Goal: Task Accomplishment & Management: Use online tool/utility

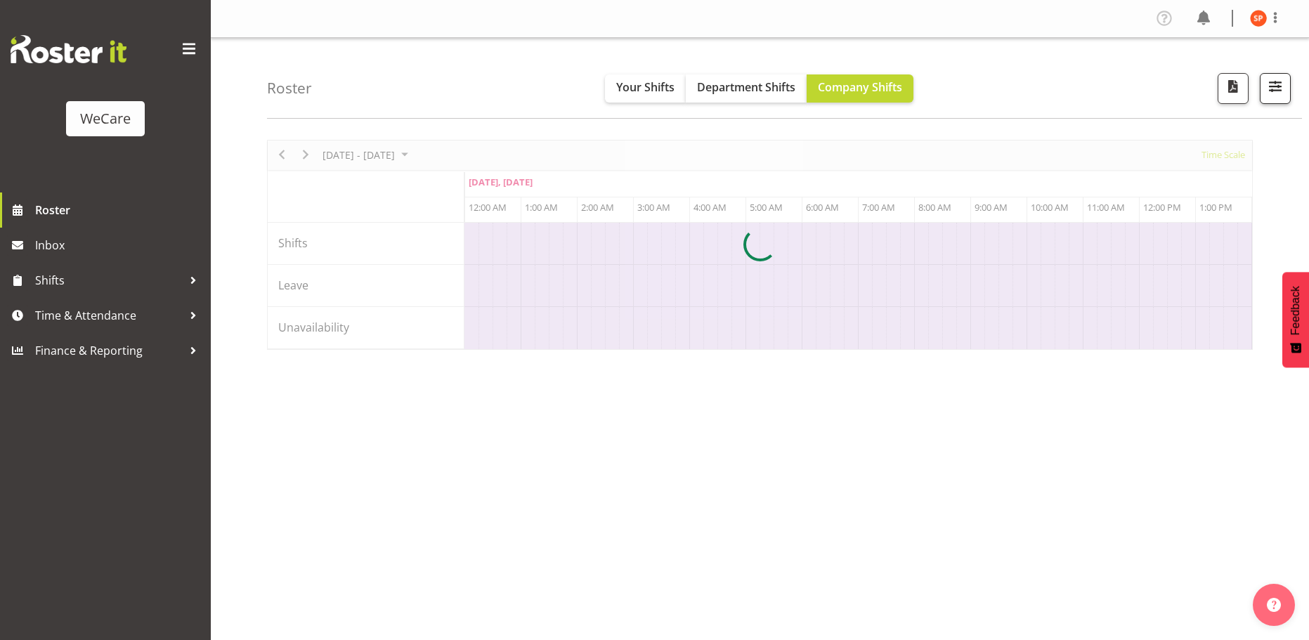
scroll to position [0, 5397]
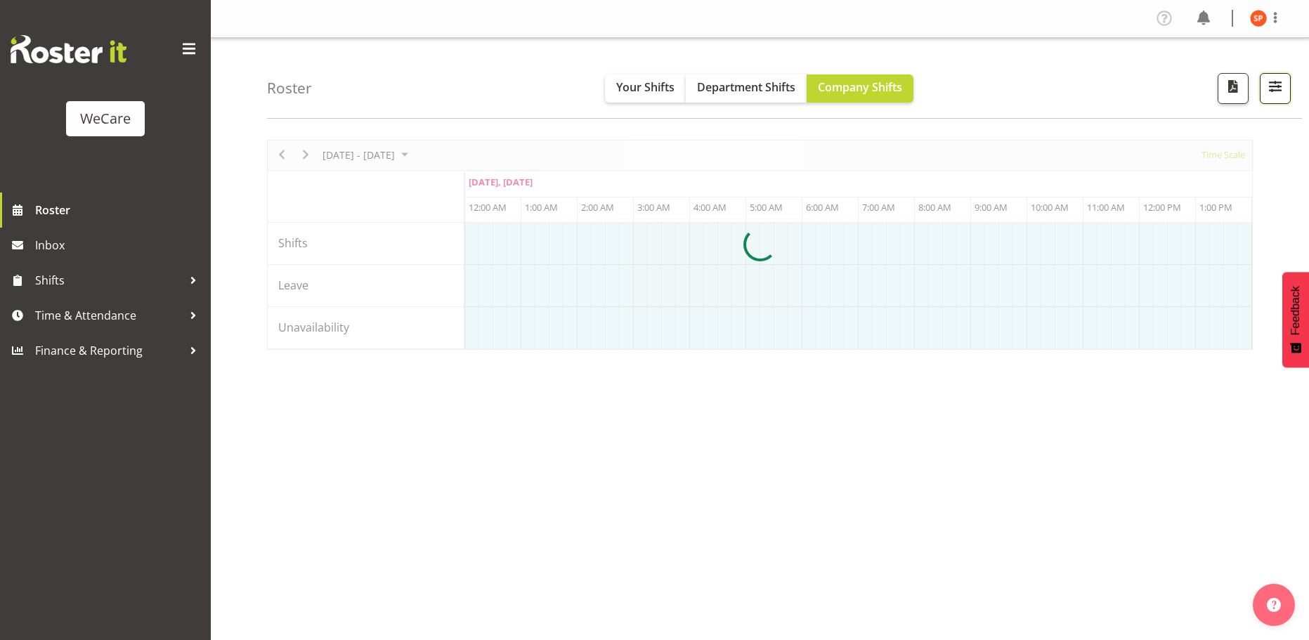
click at [1271, 86] on span "button" at bounding box center [1275, 86] width 18 height 18
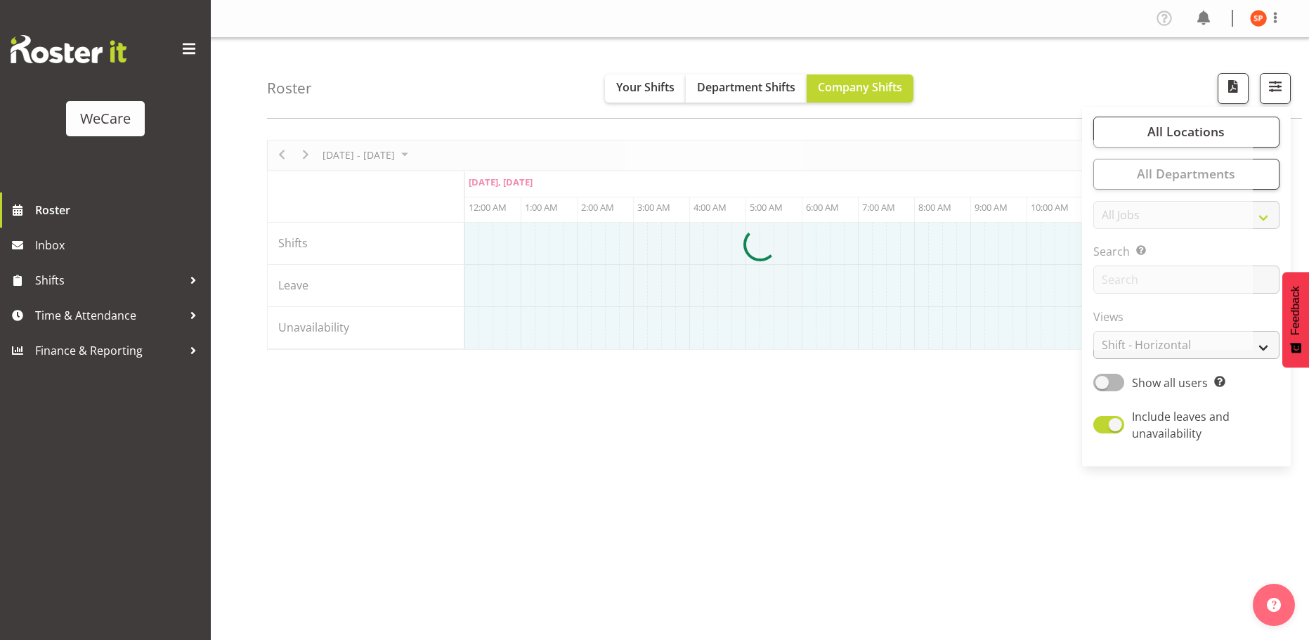
click at [1149, 349] on div at bounding box center [760, 245] width 986 height 210
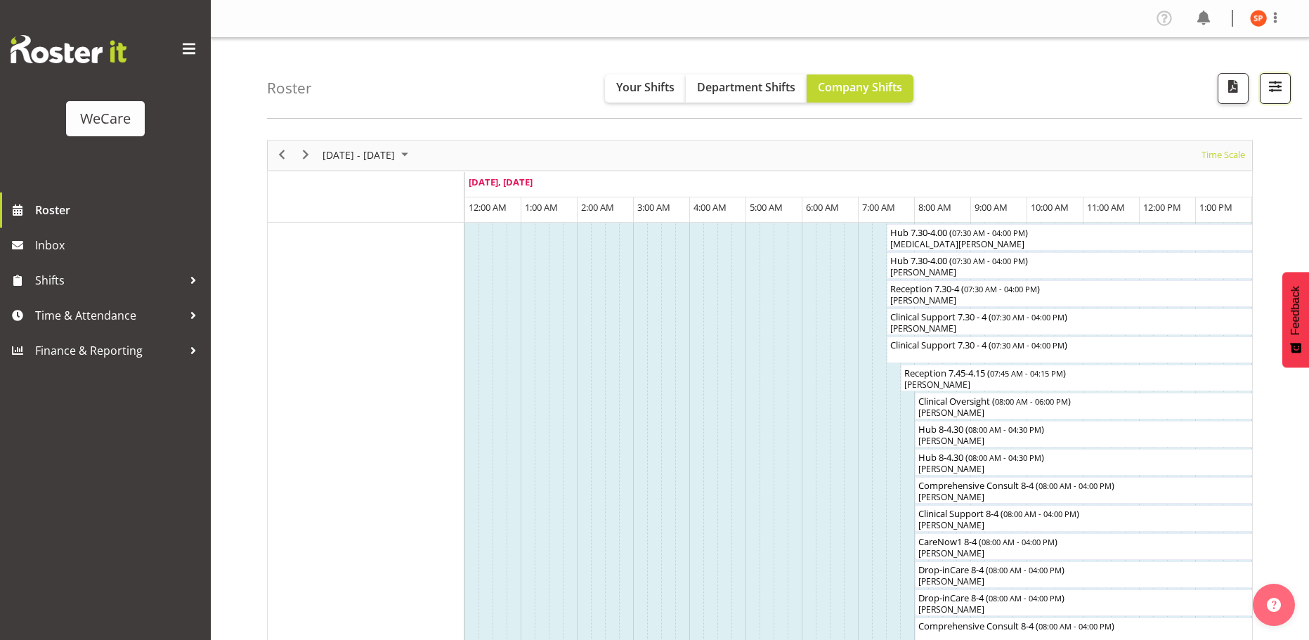
click at [1287, 89] on button "button" at bounding box center [1275, 88] width 31 height 31
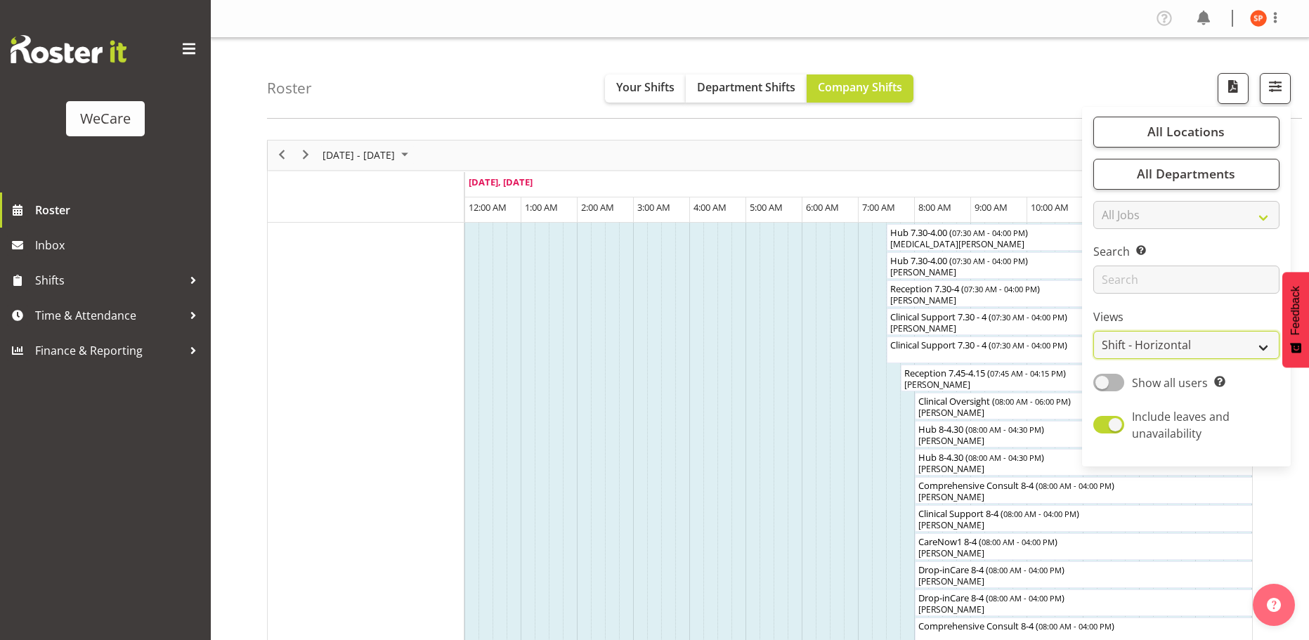
drag, startPoint x: 1207, startPoint y: 339, endPoint x: 1216, endPoint y: 340, distance: 8.5
click at [1207, 339] on select "Staff Role Shift - Horizontal Shift - Vertical Staff - Location" at bounding box center [1186, 345] width 186 height 28
select select "location"
click at [1094, 331] on select "Staff Role Shift - Horizontal Shift - Vertical Staff - Location" at bounding box center [1186, 345] width 186 height 28
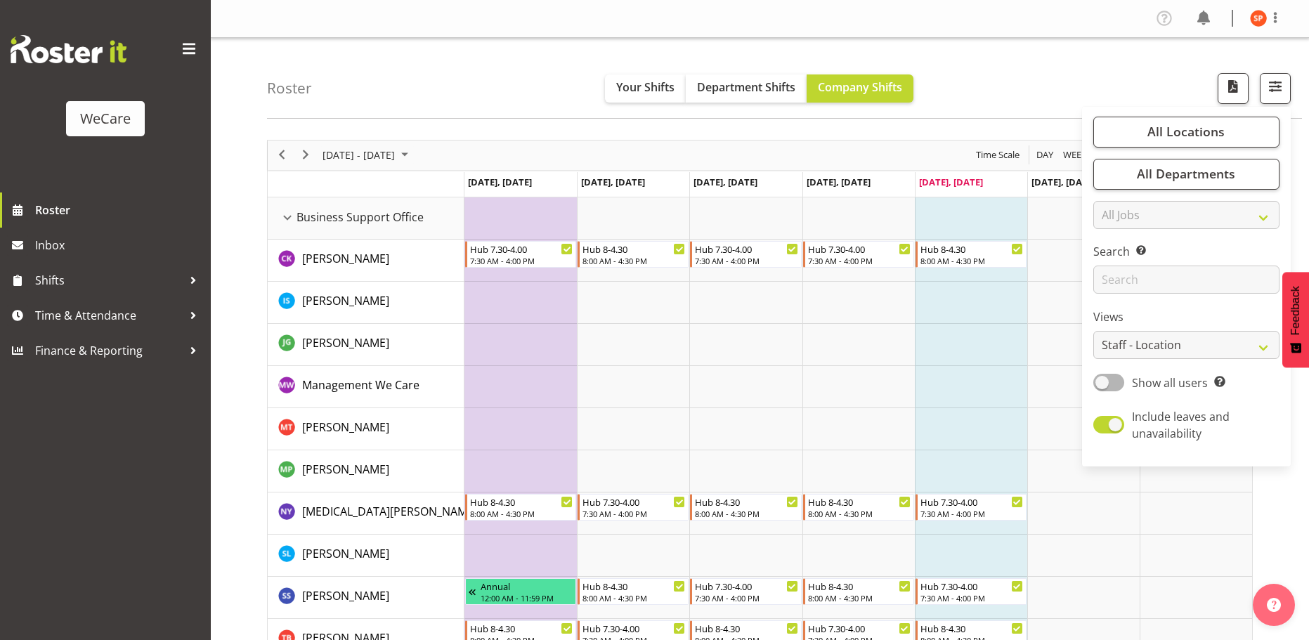
click at [1126, 77] on div "Roster Your Shifts Department Shifts Company Shifts All Locations Clear Busines…" at bounding box center [784, 78] width 1035 height 81
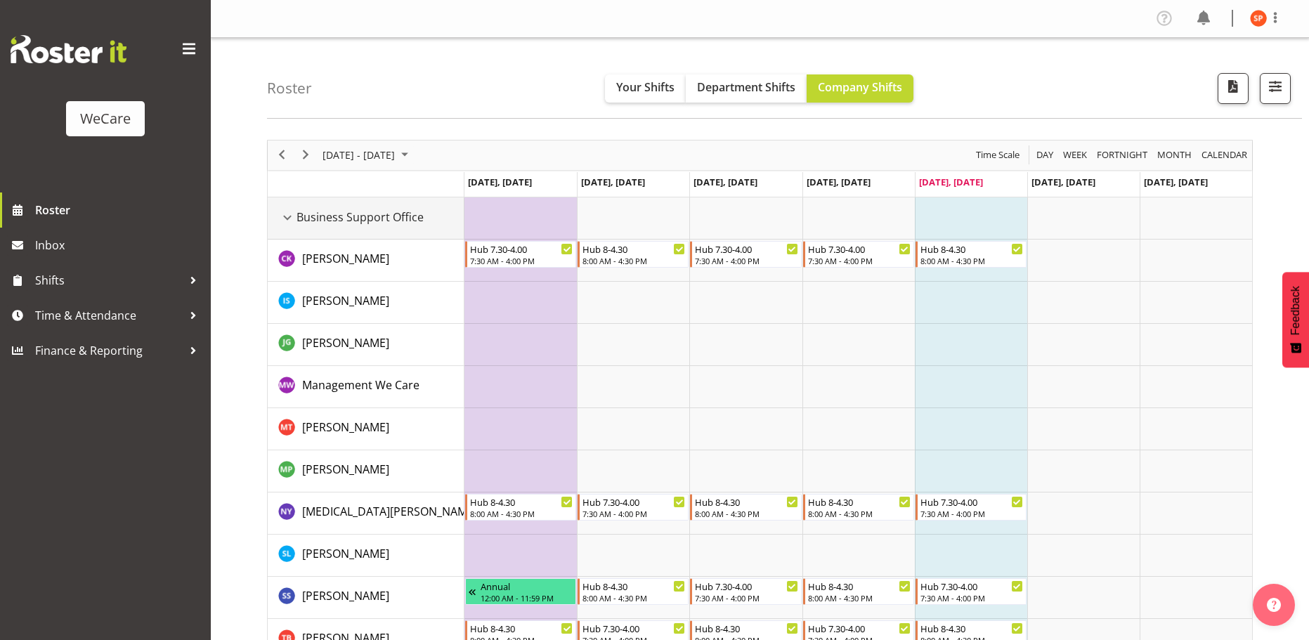
click at [292, 220] on div "Business Support Office resource" at bounding box center [287, 218] width 18 height 18
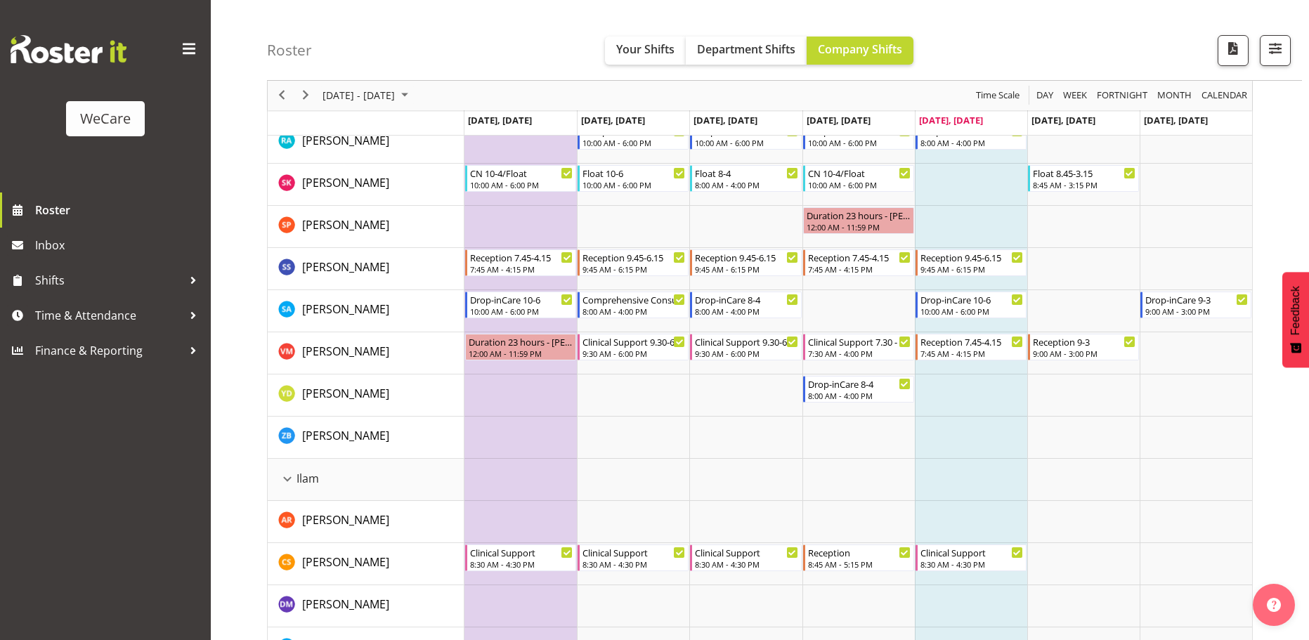
scroll to position [773, 0]
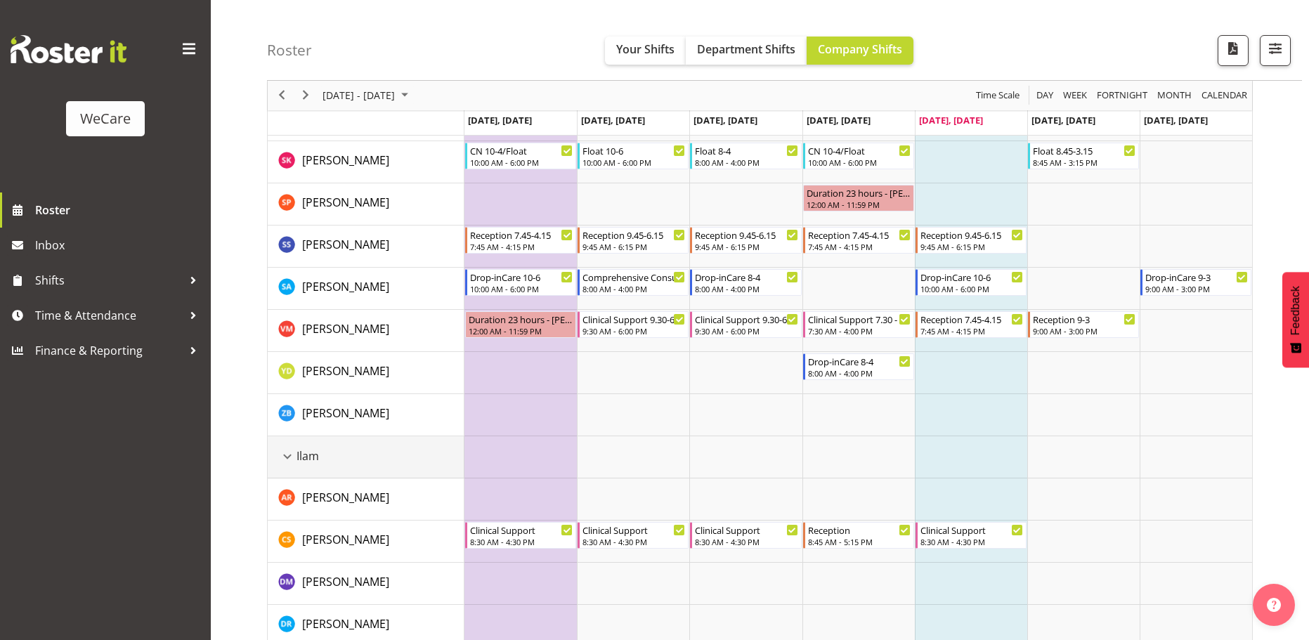
click at [287, 457] on div "Ilam resource" at bounding box center [287, 457] width 18 height 18
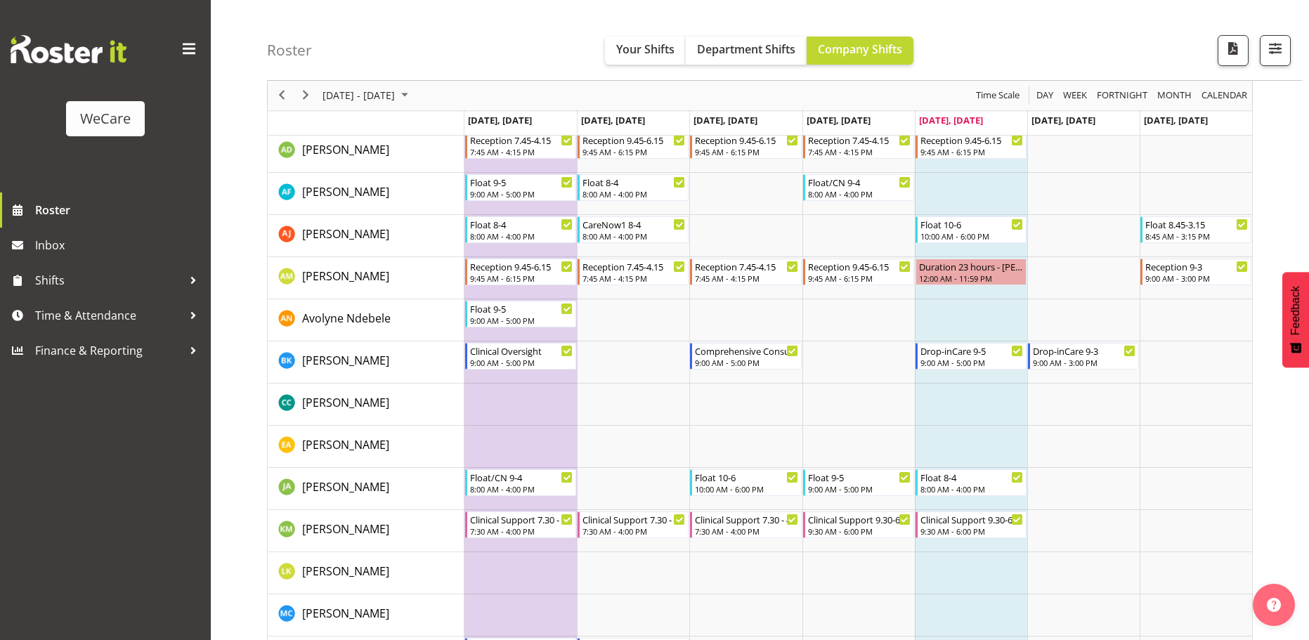
scroll to position [281, 0]
